Goal: Task Accomplishment & Management: Use online tool/utility

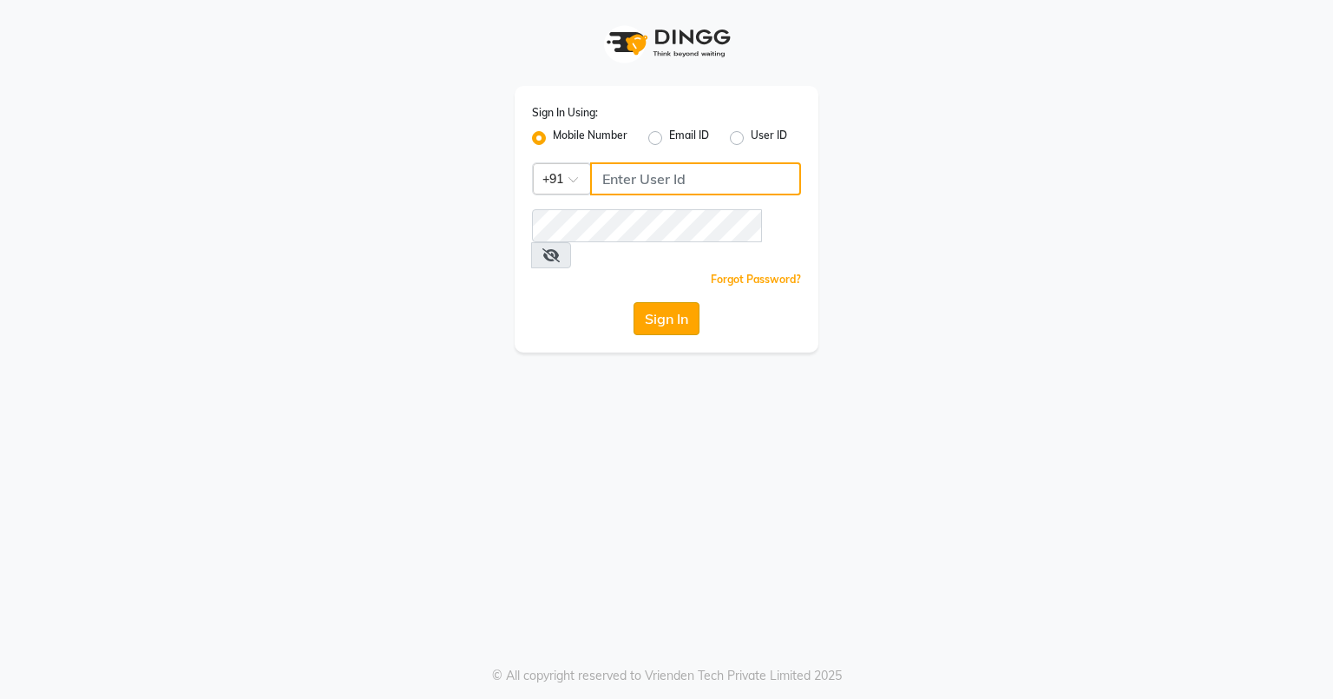
type input "8580774121"
click at [645, 302] on button "Sign In" at bounding box center [667, 318] width 66 height 33
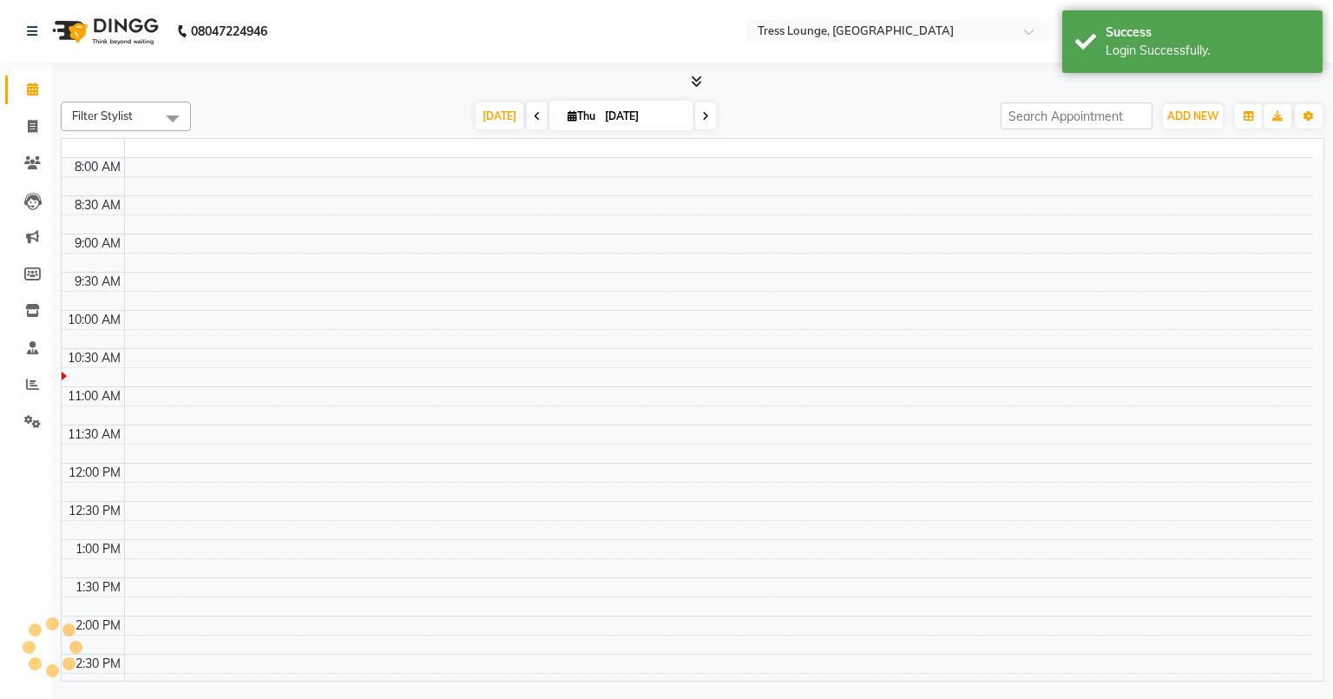
select select "en"
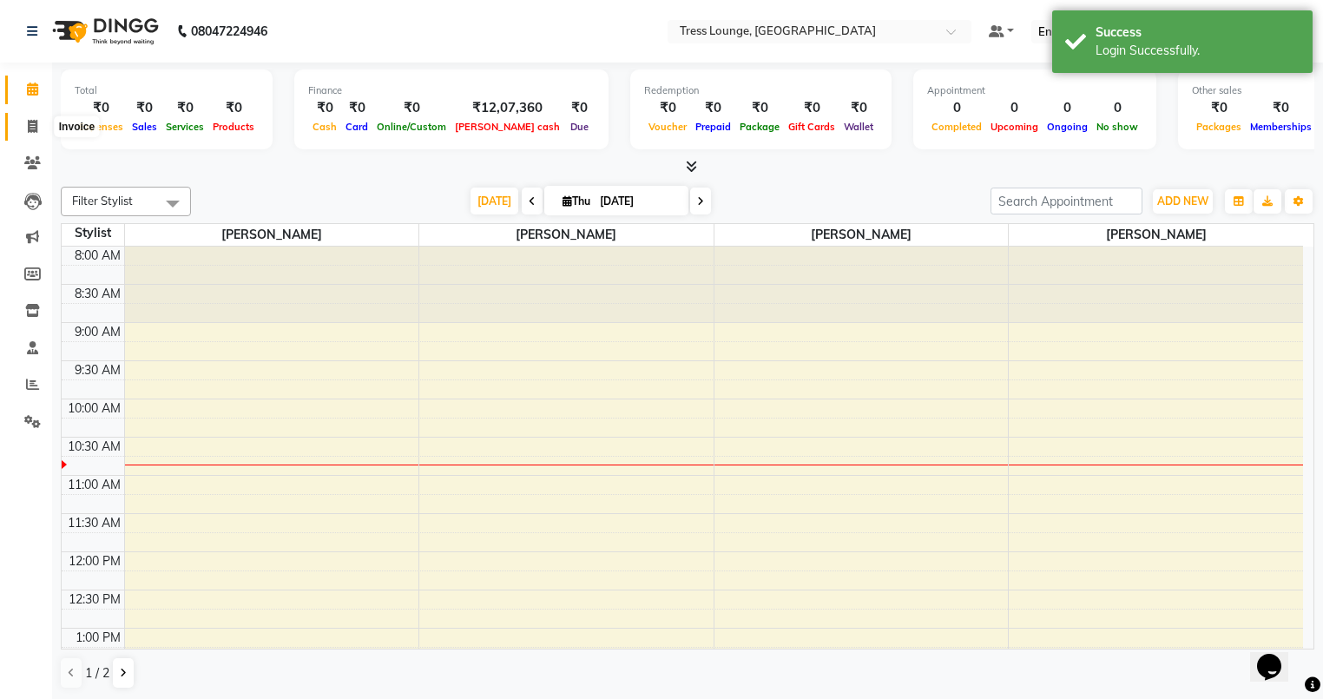
click at [31, 124] on icon at bounding box center [33, 126] width 10 height 13
select select "service"
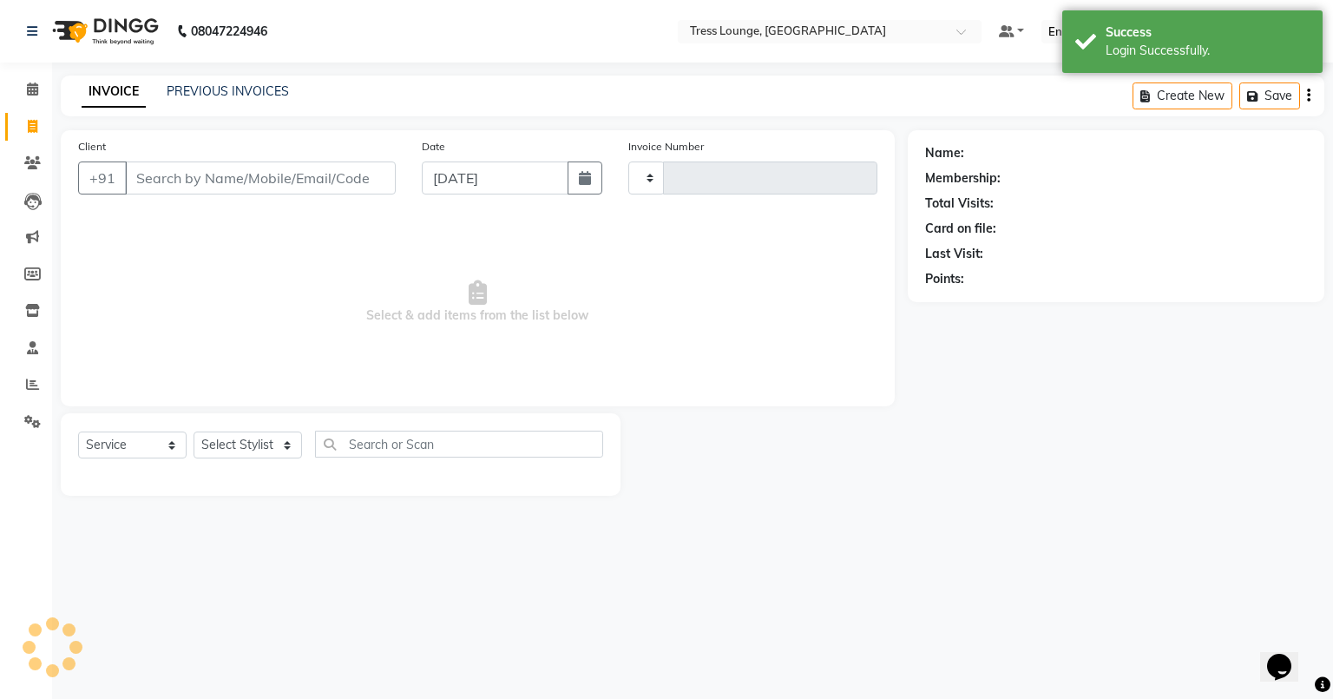
type input "0688"
select select "5899"
click at [199, 93] on link "PREVIOUS INVOICES" at bounding box center [228, 91] width 122 height 16
